Goal: Communication & Community: Ask a question

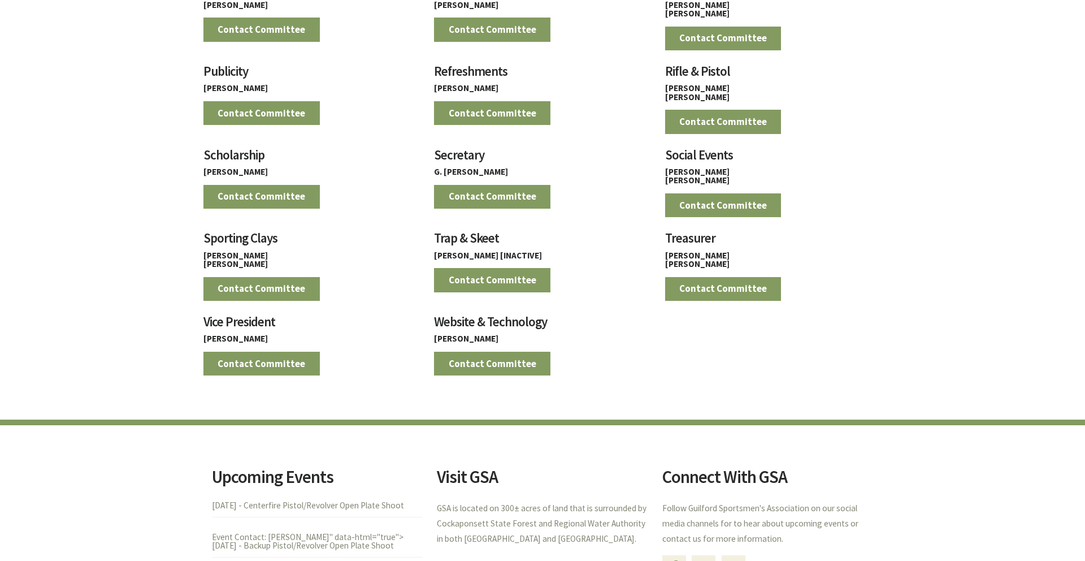
scroll to position [1314, 0]
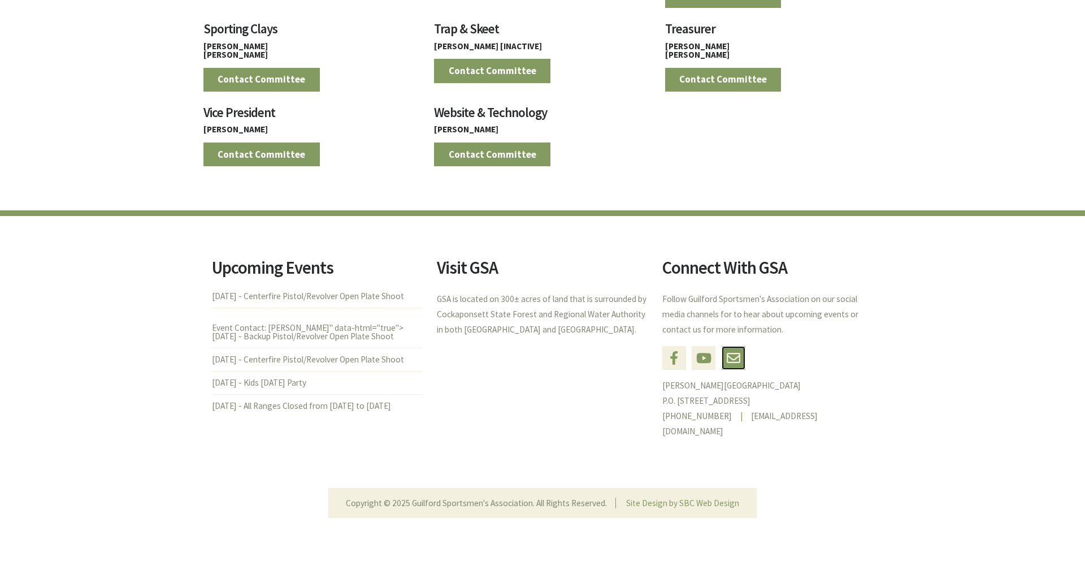
click at [735, 348] on link "Email" at bounding box center [734, 358] width 24 height 24
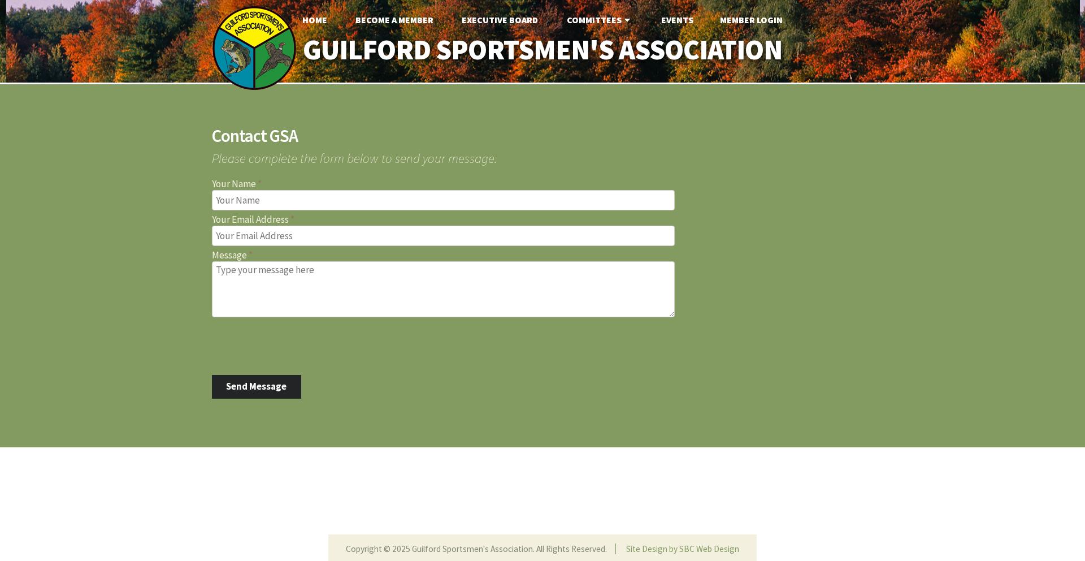
click at [350, 200] on input "Your Name" at bounding box center [443, 200] width 463 height 20
type input "Lauren Tuppeny"
type input "lauren.tuppeny@gmail.com"
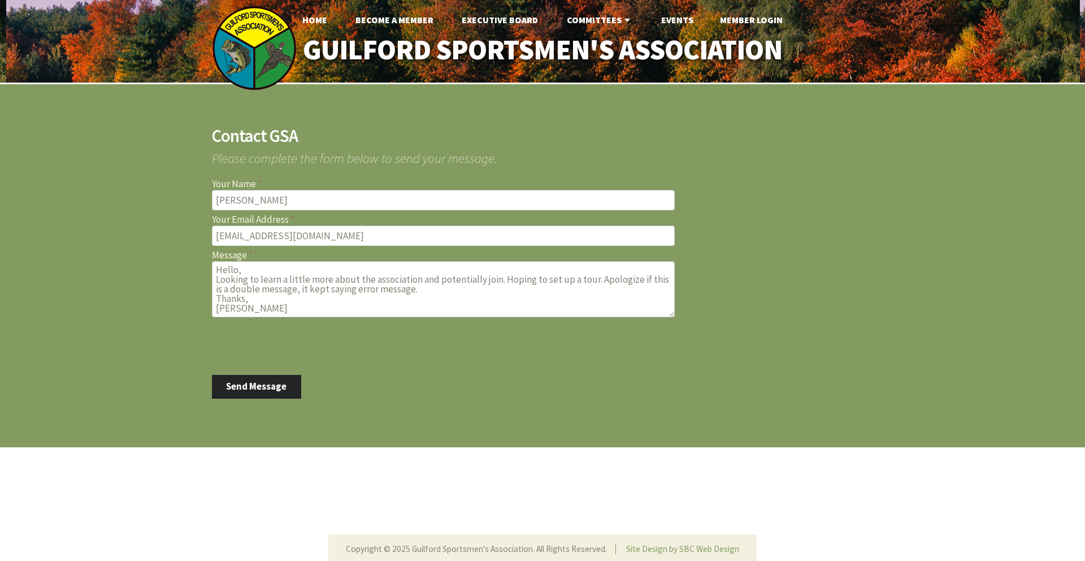
scroll to position [7, 0]
type textarea "Hello, Looking to learn a little more about the association and potentially joi…"
click at [253, 387] on button "Send Message" at bounding box center [256, 387] width 89 height 24
